Goal: Information Seeking & Learning: Find specific fact

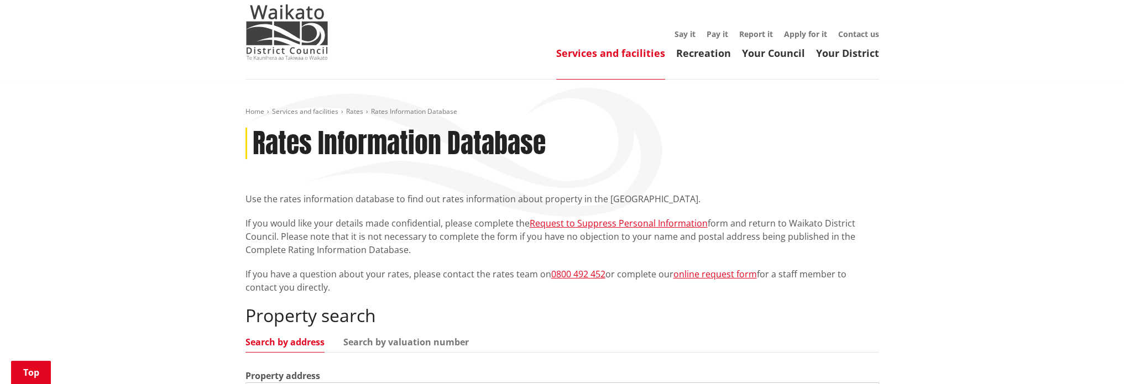
scroll to position [332, 0]
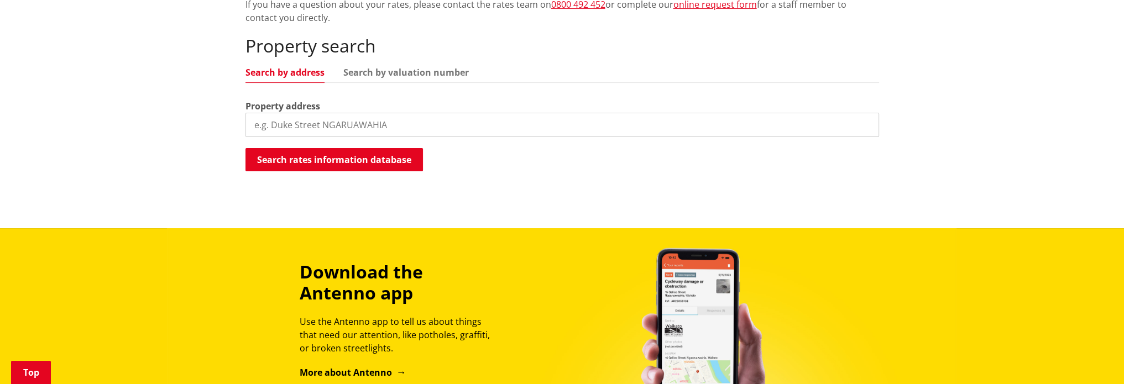
click at [307, 124] on input "search" at bounding box center [561, 125] width 633 height 24
type input "28 devine road"
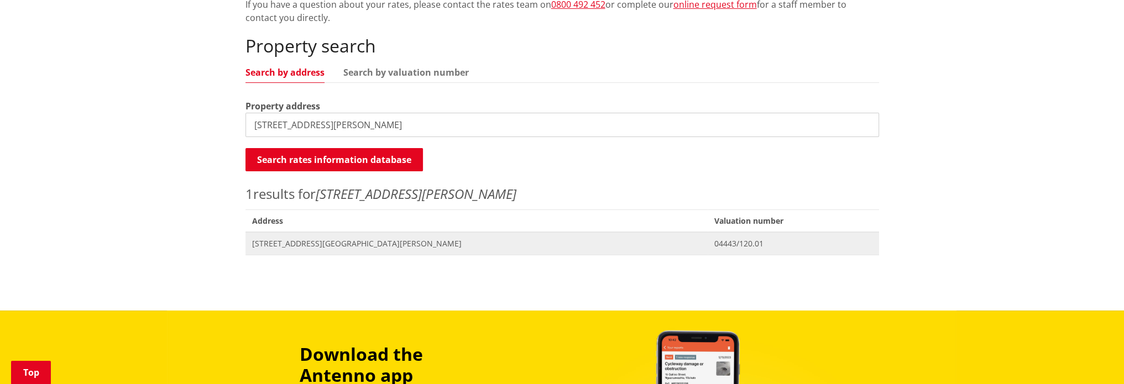
click at [290, 242] on span "[STREET_ADDRESS][GEOGRAPHIC_DATA][PERSON_NAME]" at bounding box center [476, 243] width 449 height 11
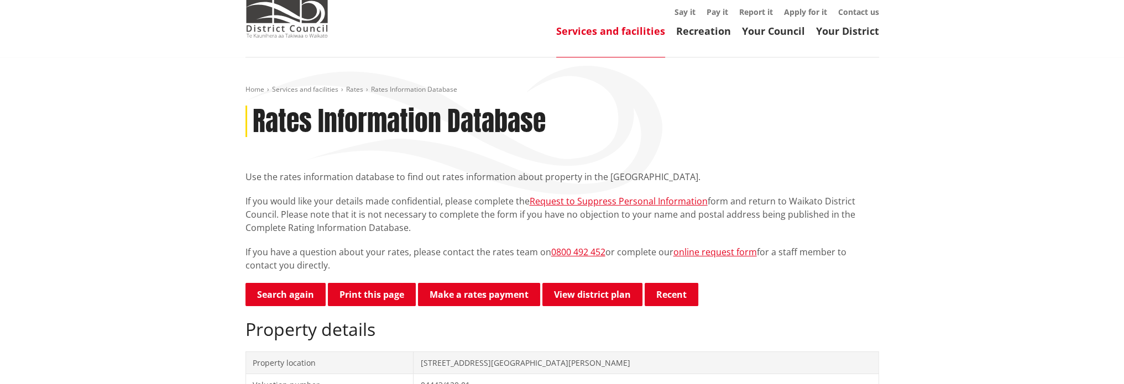
scroll to position [111, 0]
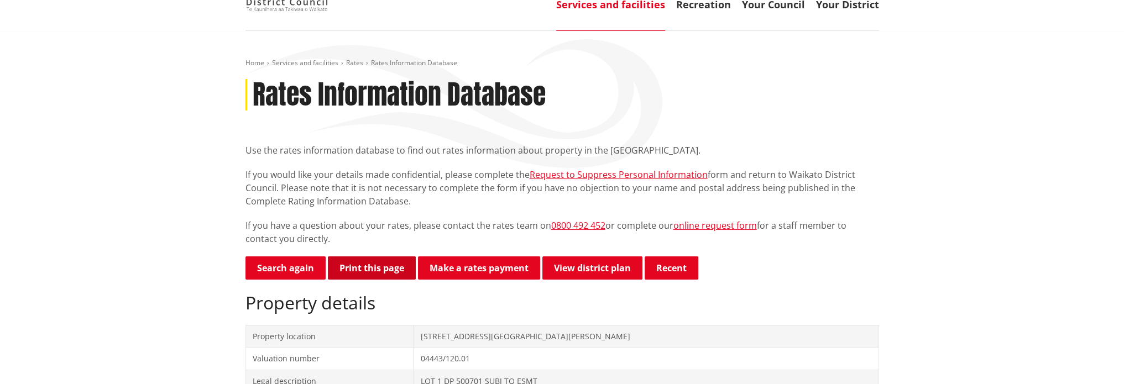
click at [371, 267] on button "Print this page" at bounding box center [372, 267] width 88 height 23
click at [276, 269] on link "Search again" at bounding box center [285, 267] width 80 height 23
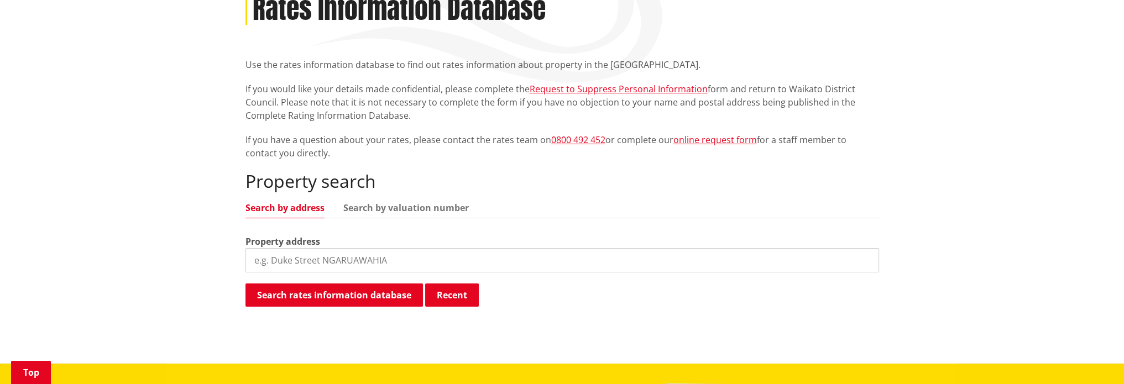
scroll to position [221, 0]
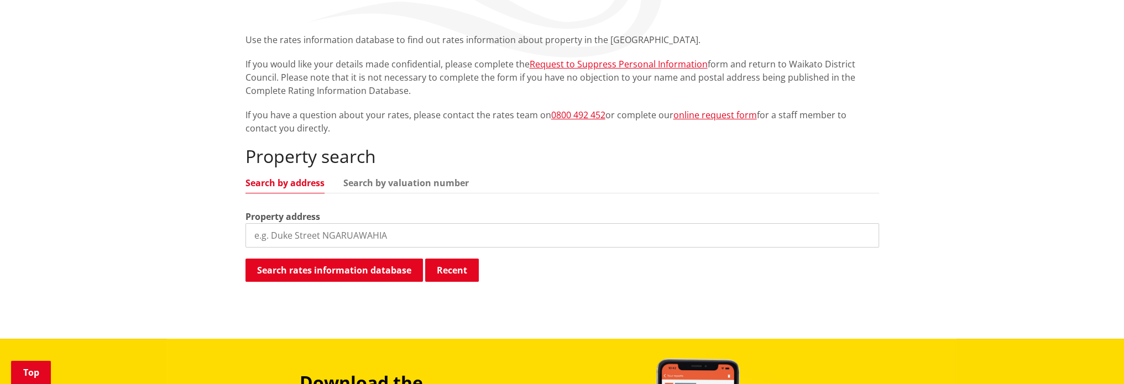
click at [278, 243] on input "search" at bounding box center [561, 235] width 633 height 24
type input "28a devine Road"
click at [357, 265] on button "Search rates information database" at bounding box center [333, 270] width 177 height 23
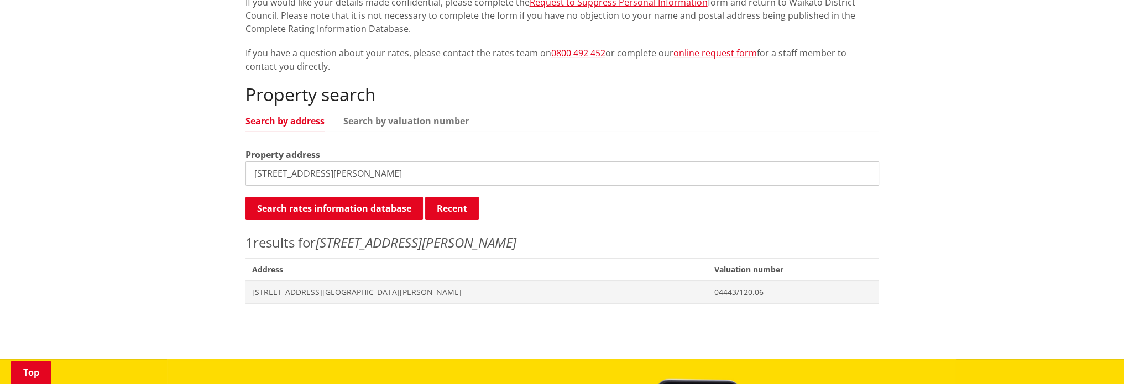
scroll to position [332, 0]
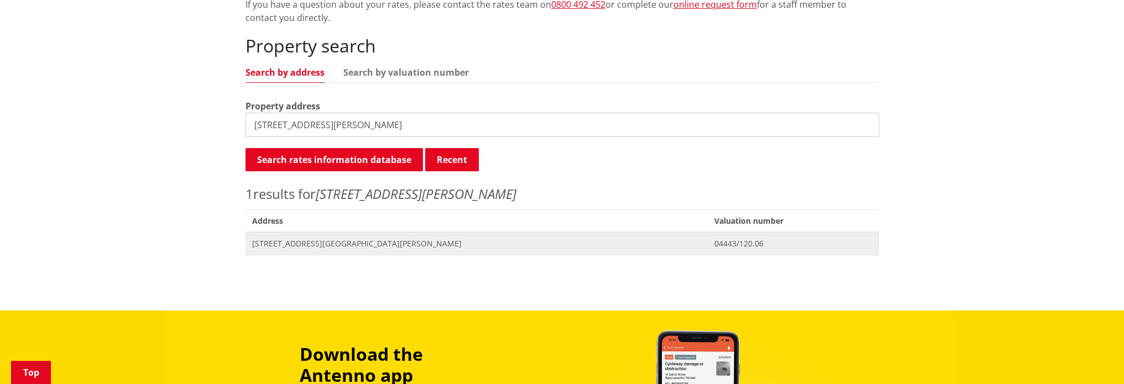
click at [293, 242] on span "28A Devine Road TAMAHERE" at bounding box center [476, 243] width 449 height 11
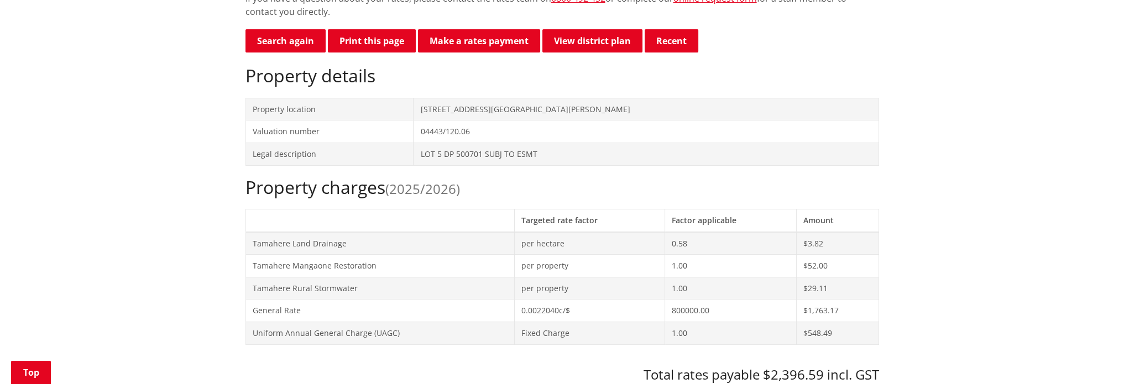
scroll to position [221, 0]
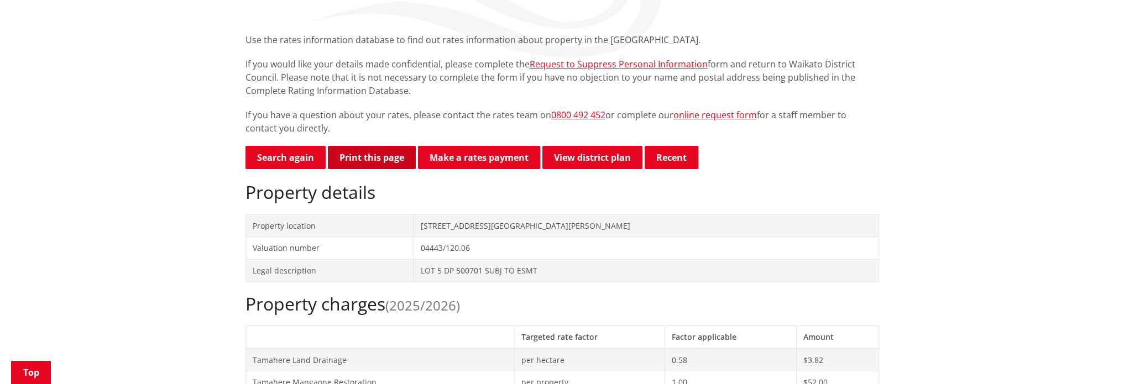
click at [349, 153] on button "Print this page" at bounding box center [372, 157] width 88 height 23
